Goal: Transaction & Acquisition: Purchase product/service

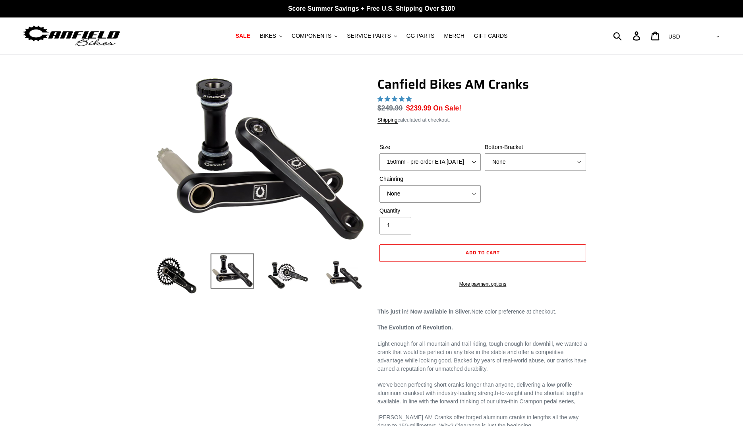
select select "highest-rating"
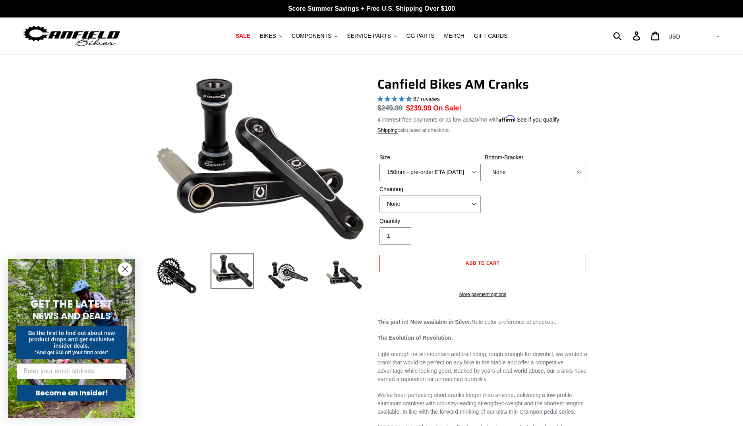
select select "160mm - pre-order ETA [DATE]"
select select "None"
click at [302, 33] on span "COMPONENTS" at bounding box center [312, 36] width 40 height 7
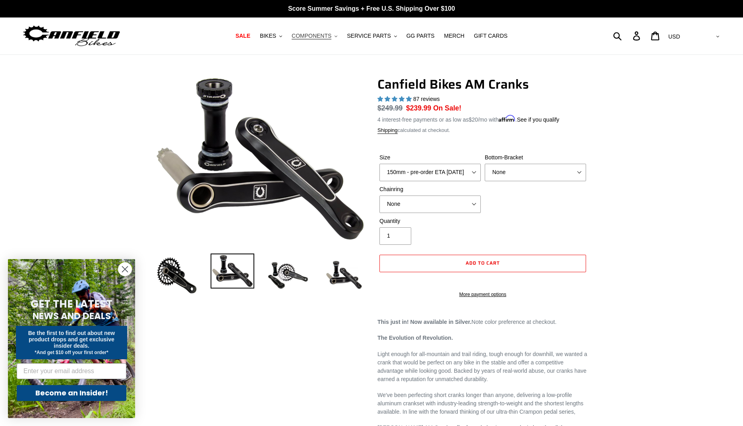
click at [305, 33] on span "COMPONENTS" at bounding box center [312, 36] width 40 height 7
click at [305, 35] on span "COMPONENTS" at bounding box center [312, 36] width 40 height 7
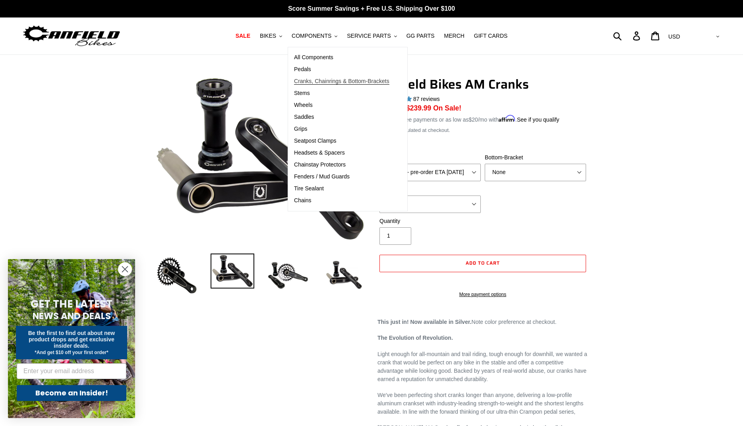
click at [313, 85] on span "Cranks, Chainrings & Bottom-Brackets" at bounding box center [341, 81] width 95 height 7
